Goal: Information Seeking & Learning: Learn about a topic

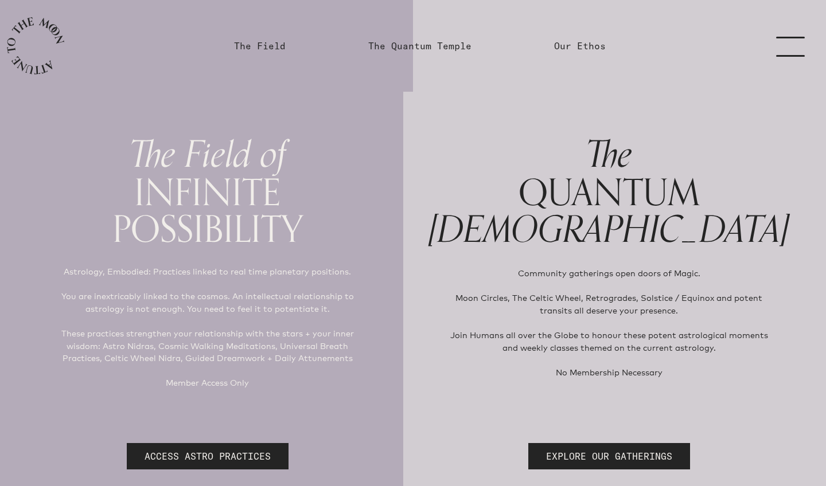
click at [783, 45] on link "menu" at bounding box center [796, 46] width 57 height 92
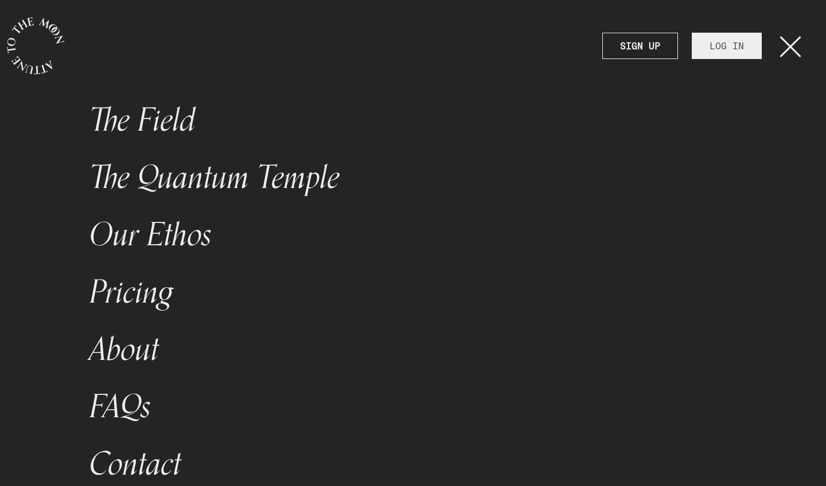
click at [732, 52] on link "LOG IN" at bounding box center [727, 46] width 70 height 26
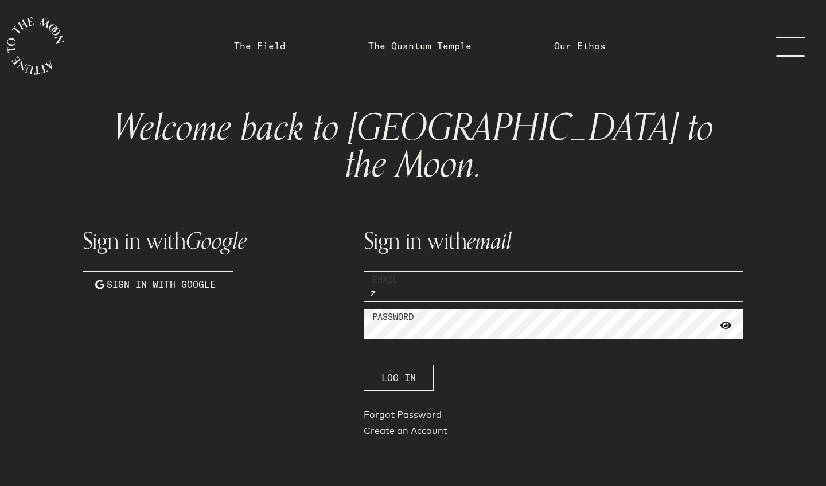
type input "za"
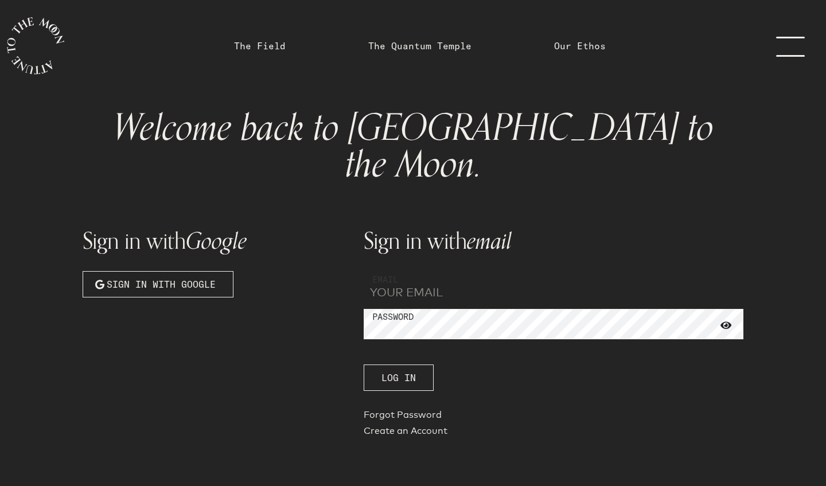
type input "[EMAIL_ADDRESS][DOMAIN_NAME]"
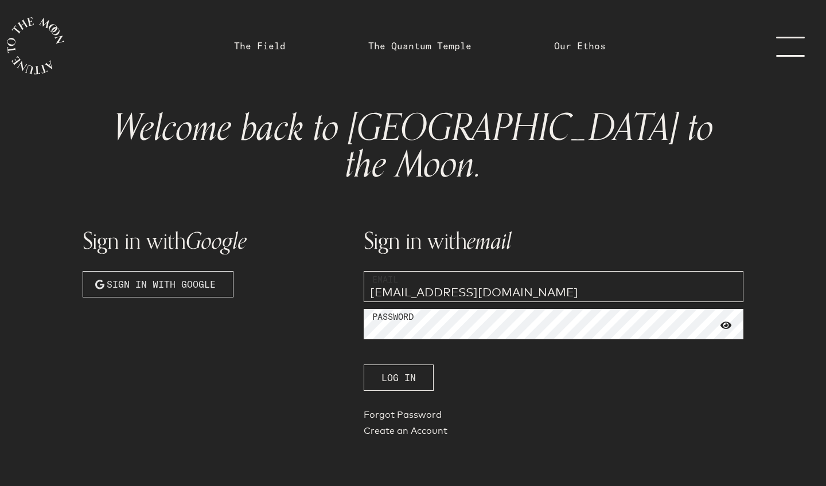
click at [162, 278] on span "Sign in with Google" at bounding box center [161, 285] width 109 height 14
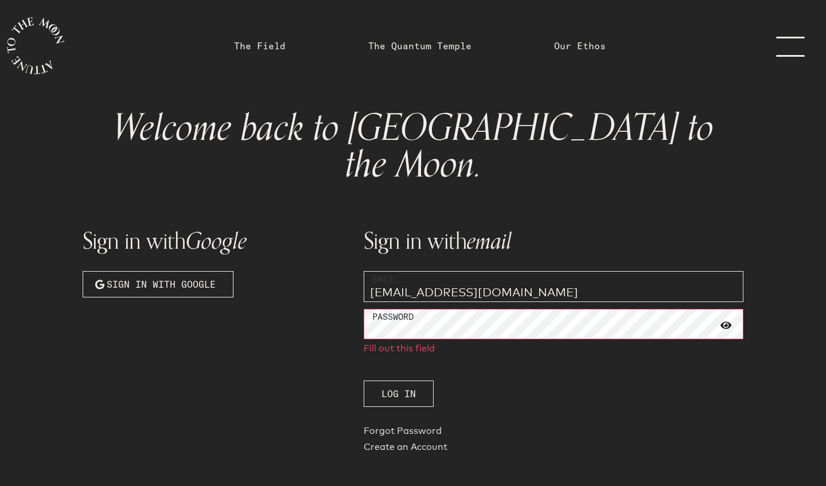
click at [218, 262] on div "Sign in with Google Sign in with Google" at bounding box center [216, 334] width 281 height 260
click at [210, 271] on button "Sign in with Google" at bounding box center [158, 284] width 151 height 26
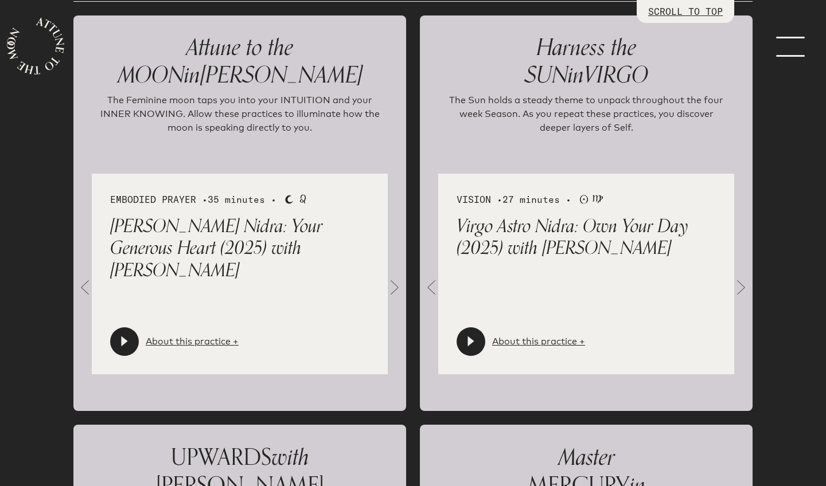
scroll to position [1301, 0]
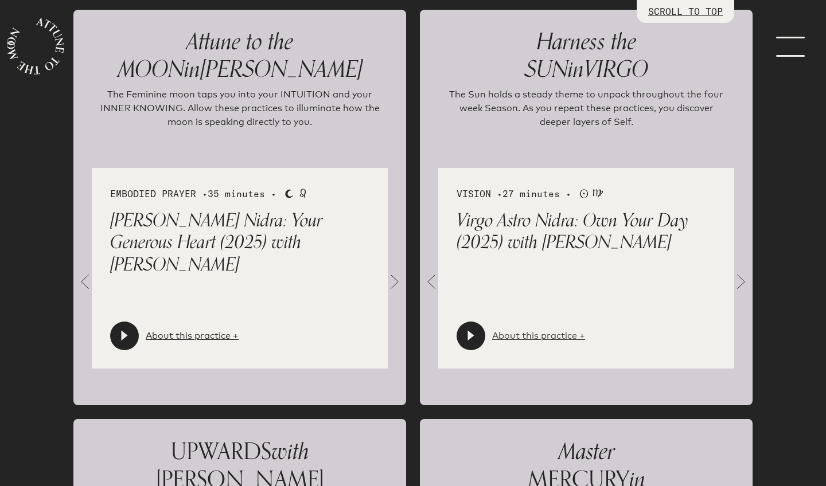
click at [562, 329] on link "About this practice +" at bounding box center [538, 336] width 93 height 14
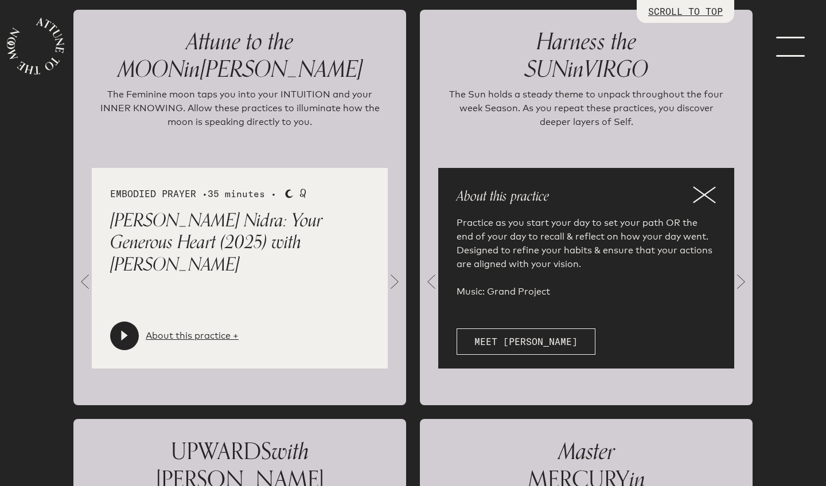
click at [698, 186] on icon at bounding box center [704, 194] width 23 height 17
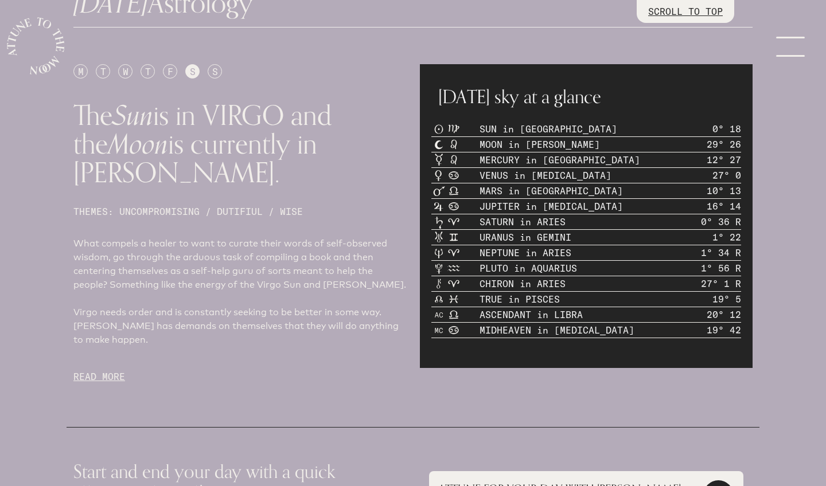
scroll to position [464, 0]
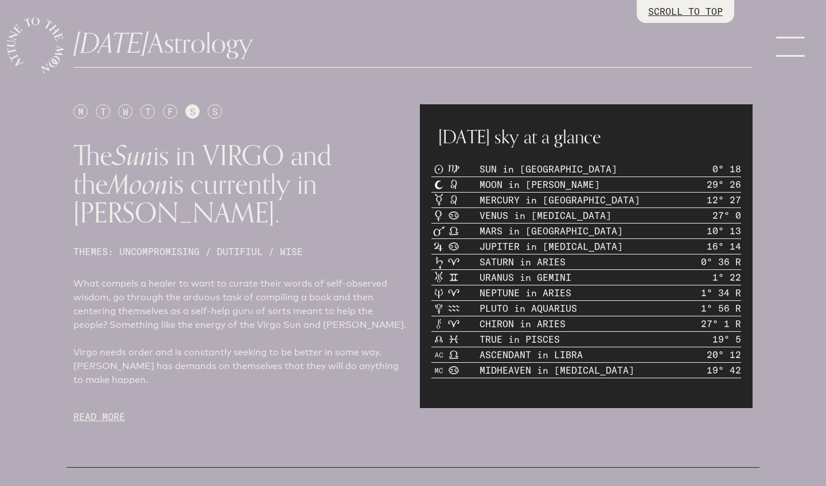
click at [95, 410] on p "READ MORE" at bounding box center [239, 417] width 333 height 14
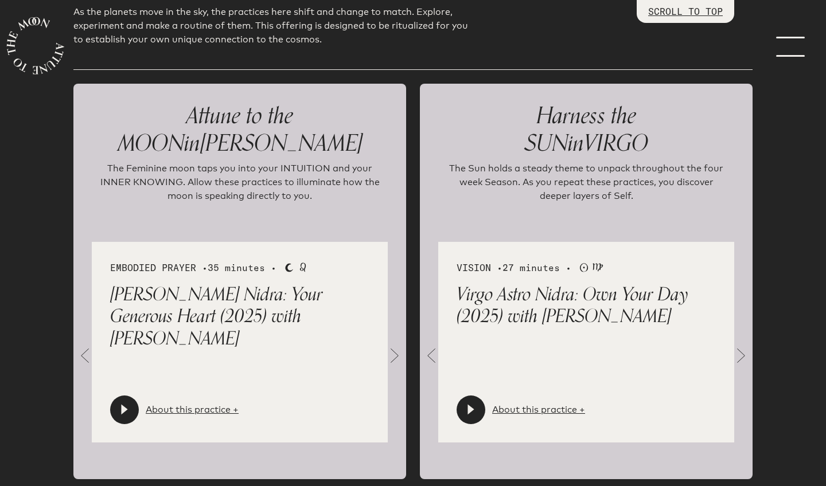
scroll to position [1763, 0]
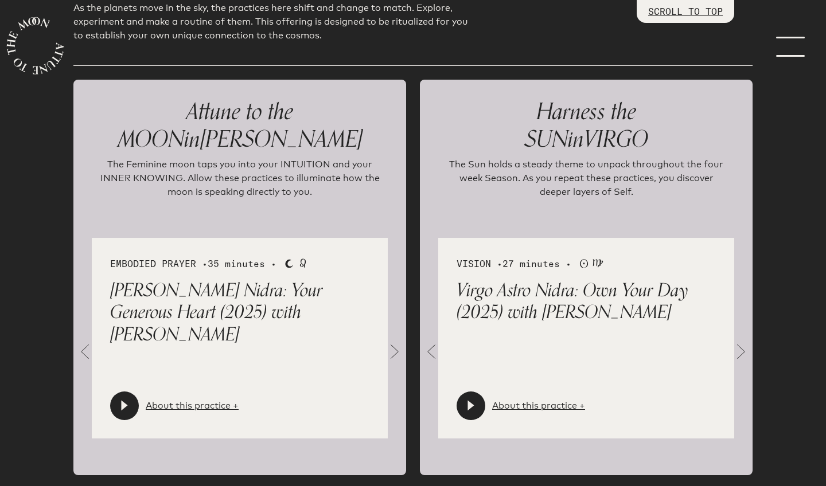
click at [478, 392] on div at bounding box center [470, 406] width 29 height 29
